Goal: Find contact information: Find contact information

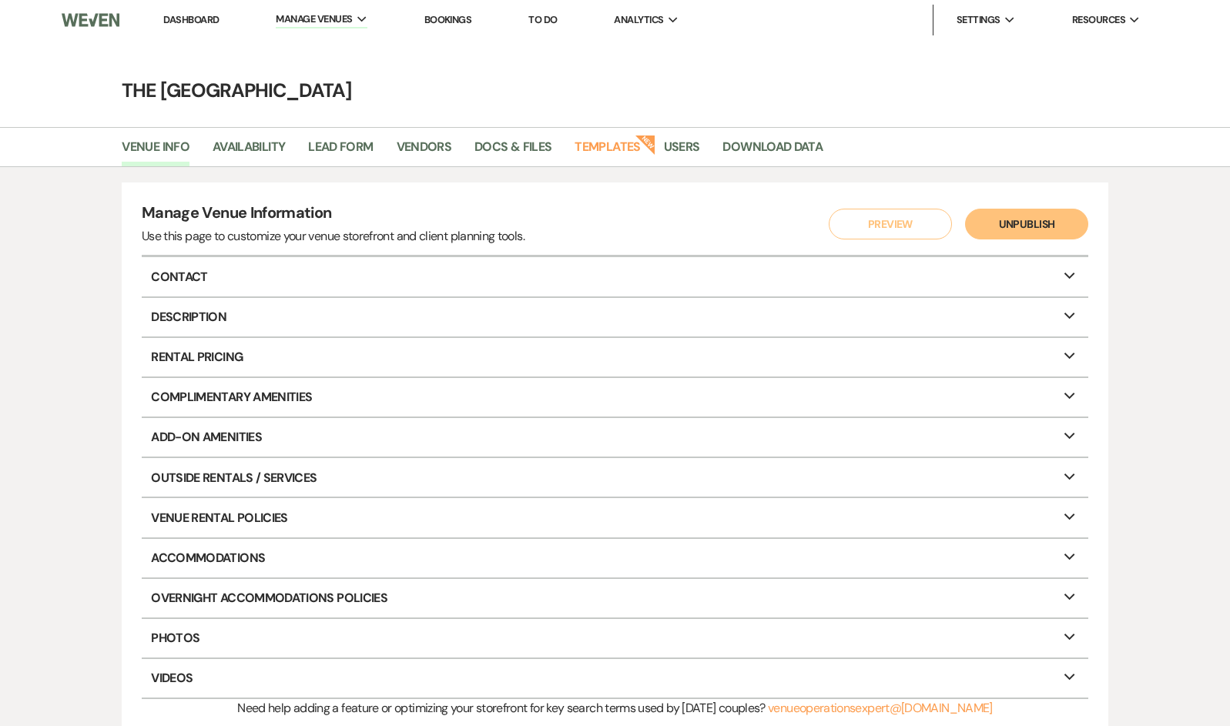
click at [183, 22] on link "Dashboard" at bounding box center [190, 19] width 55 height 13
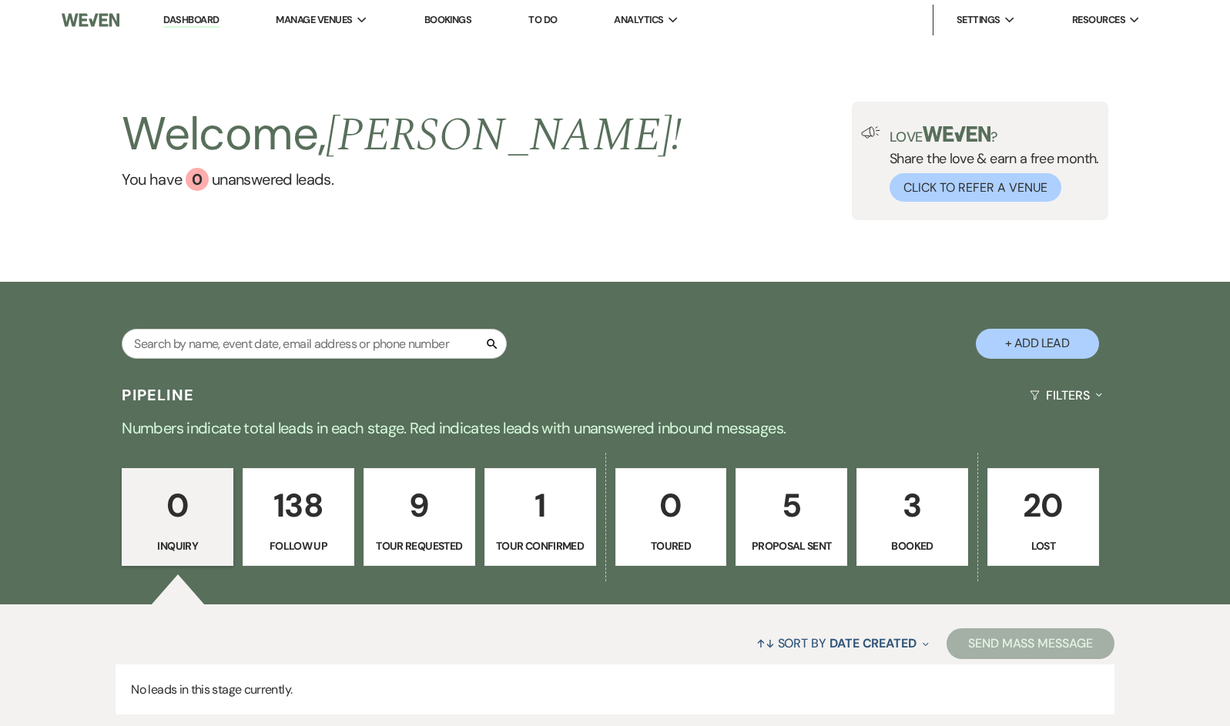
click at [899, 501] on p "3" at bounding box center [912, 506] width 92 height 52
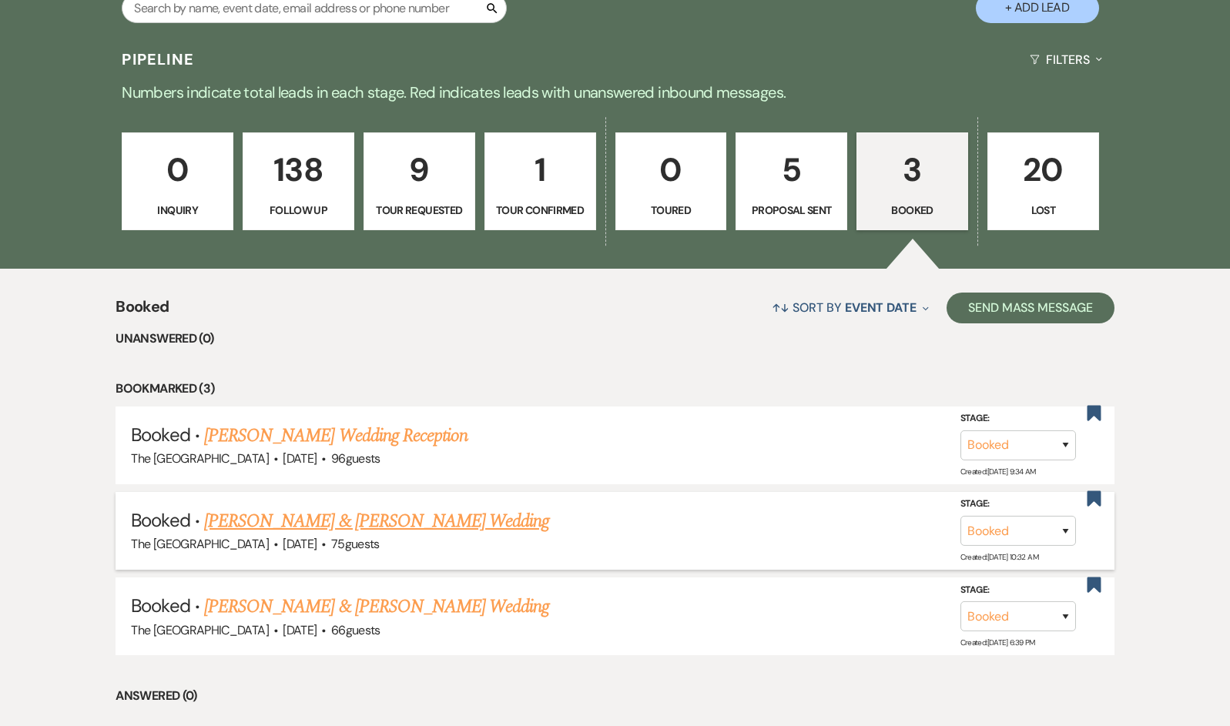
scroll to position [434, 0]
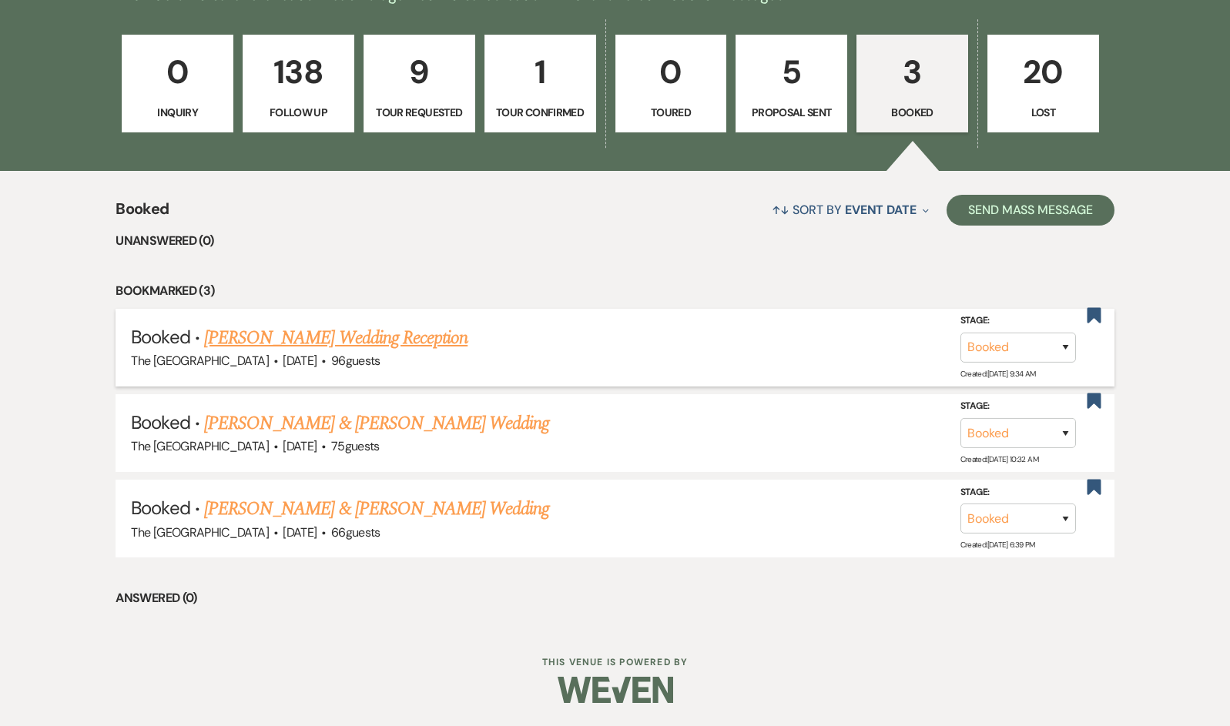
click at [356, 326] on link "[PERSON_NAME] Wedding Reception" at bounding box center [335, 338] width 263 height 28
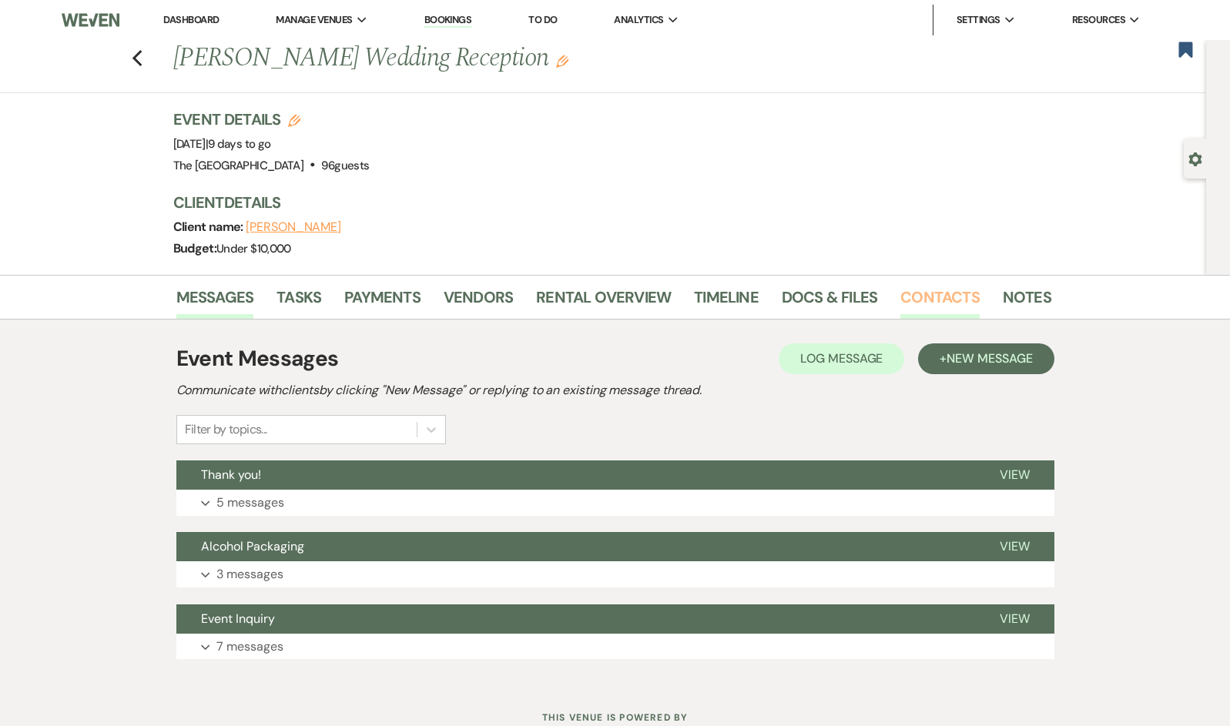
click at [926, 299] on link "Contacts" at bounding box center [939, 302] width 79 height 34
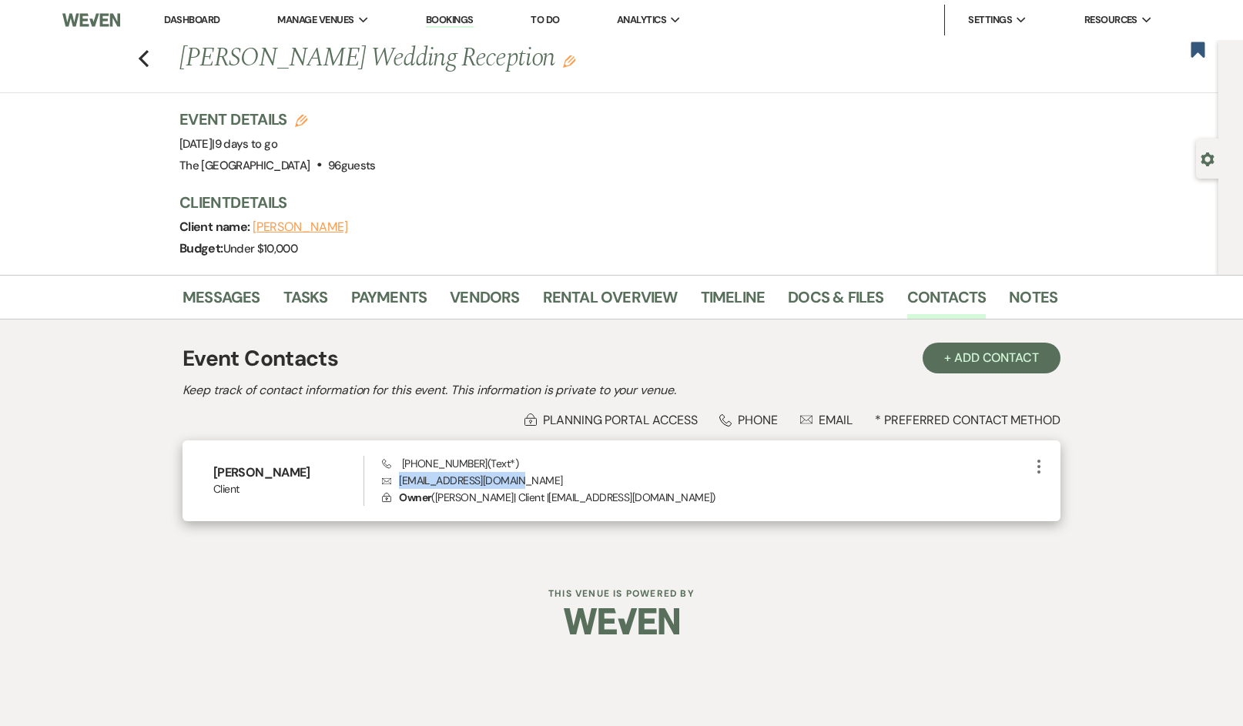
drag, startPoint x: 518, startPoint y: 483, endPoint x: 393, endPoint y: 485, distance: 124.8
click at [393, 485] on p "Envelope [EMAIL_ADDRESS][DOMAIN_NAME]" at bounding box center [706, 480] width 648 height 17
copy p "[EMAIL_ADDRESS][DOMAIN_NAME]"
